Goal: Check status: Check status

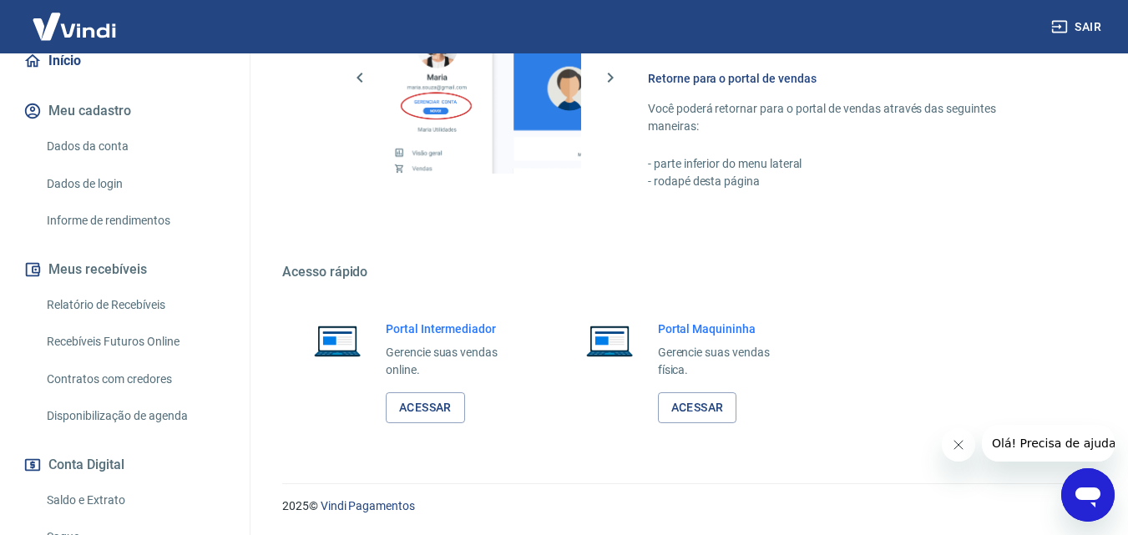
scroll to position [251, 0]
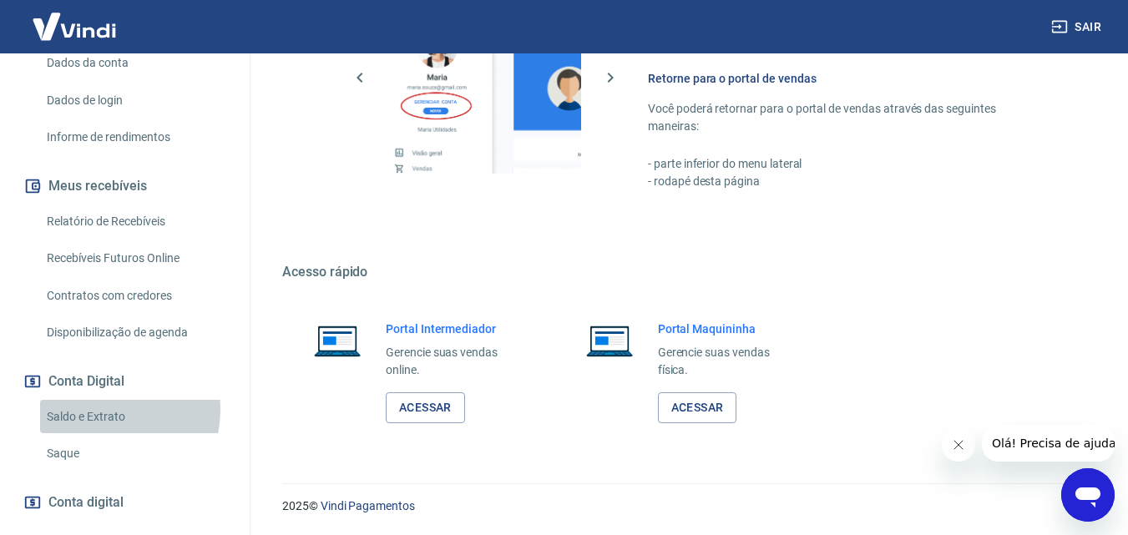
click at [104, 409] on link "Saldo e Extrato" at bounding box center [135, 417] width 190 height 34
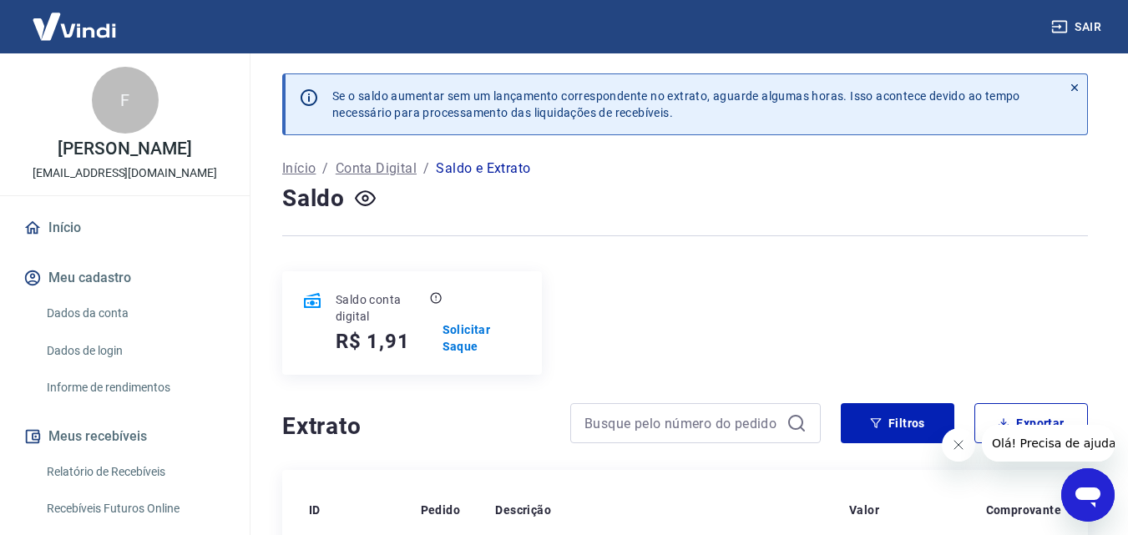
click at [1084, 26] on button "Sair" at bounding box center [1078, 27] width 60 height 31
